Goal: Task Accomplishment & Management: Use online tool/utility

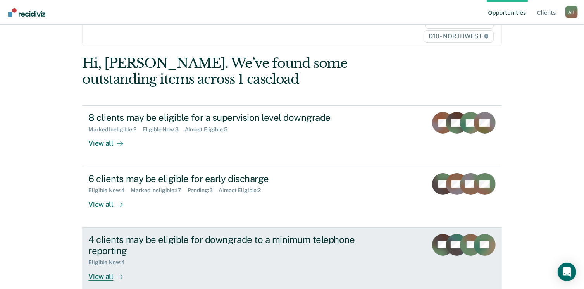
scroll to position [14, 0]
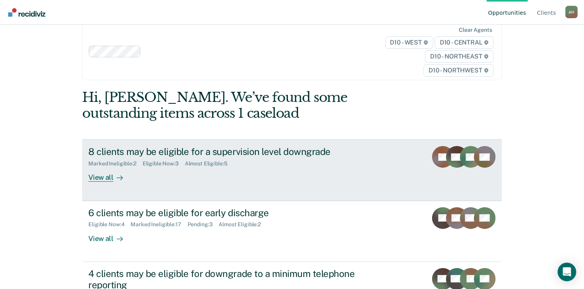
click at [100, 177] on div "View all" at bounding box center [109, 174] width 43 height 15
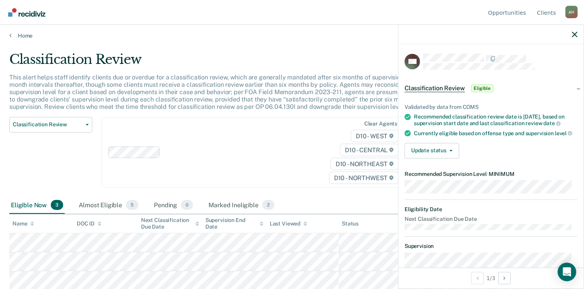
click at [477, 84] on span "Eligible" at bounding box center [482, 88] width 22 height 8
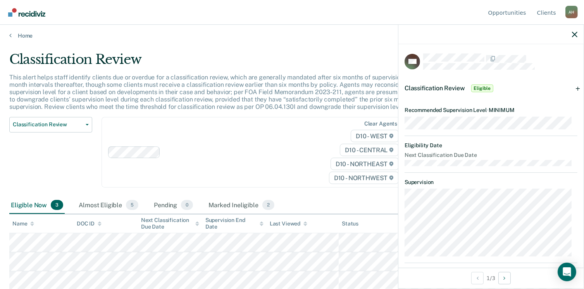
click at [487, 86] on span "Eligible" at bounding box center [482, 88] width 22 height 8
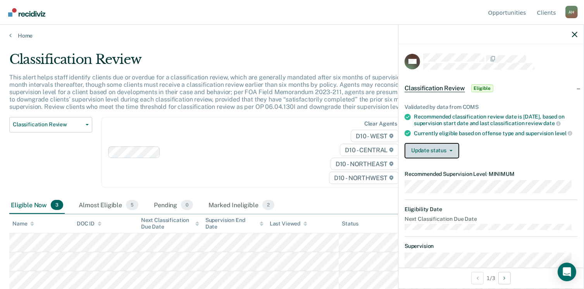
click at [446, 158] on button "Update status" at bounding box center [431, 150] width 55 height 15
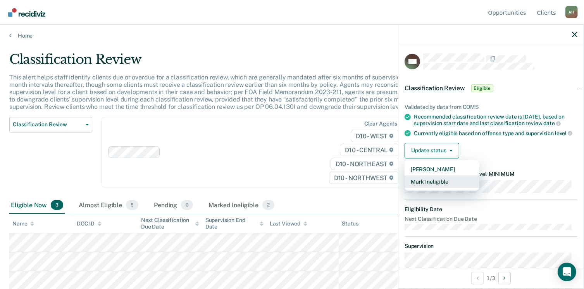
click at [438, 186] on button "Mark Ineligible" at bounding box center [441, 181] width 75 height 12
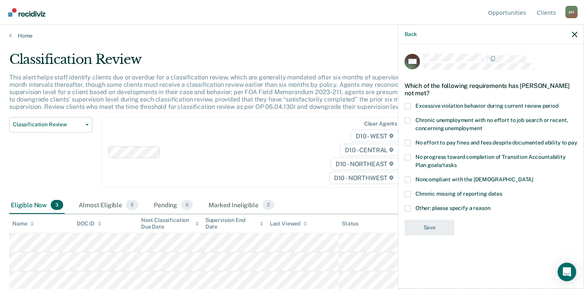
click at [408, 180] on span at bounding box center [407, 180] width 6 height 6
click at [533, 177] on input "Noncompliant with the [DEMOGRAPHIC_DATA]" at bounding box center [533, 177] width 0 height 0
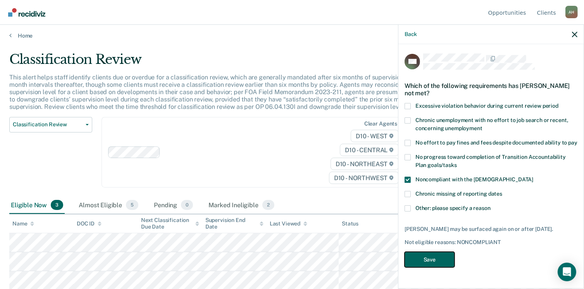
click at [446, 256] on button "Save" at bounding box center [429, 260] width 50 height 16
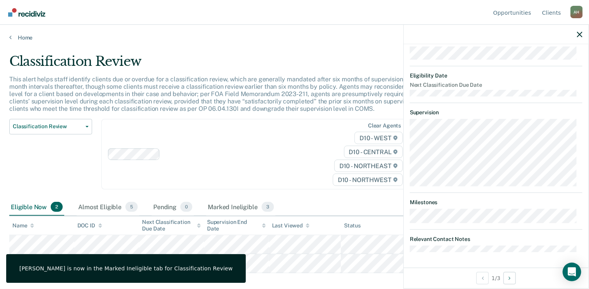
scroll to position [208, 0]
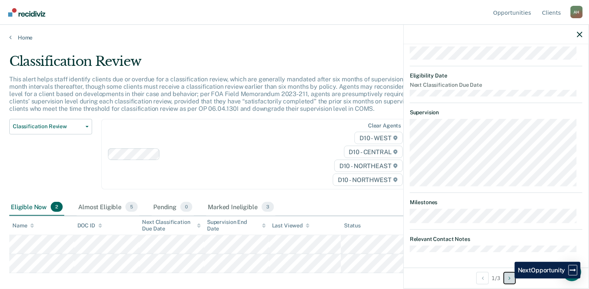
click at [509, 278] on button "Next Opportunity" at bounding box center [510, 278] width 12 height 12
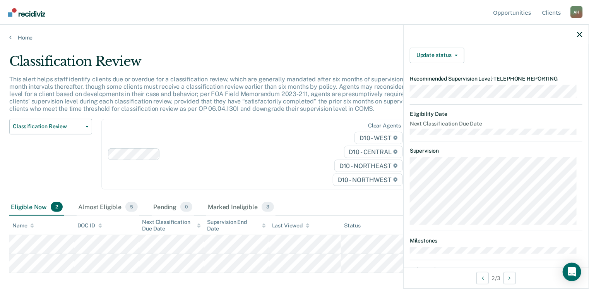
scroll to position [130, 0]
